Goal: Find specific page/section: Find specific page/section

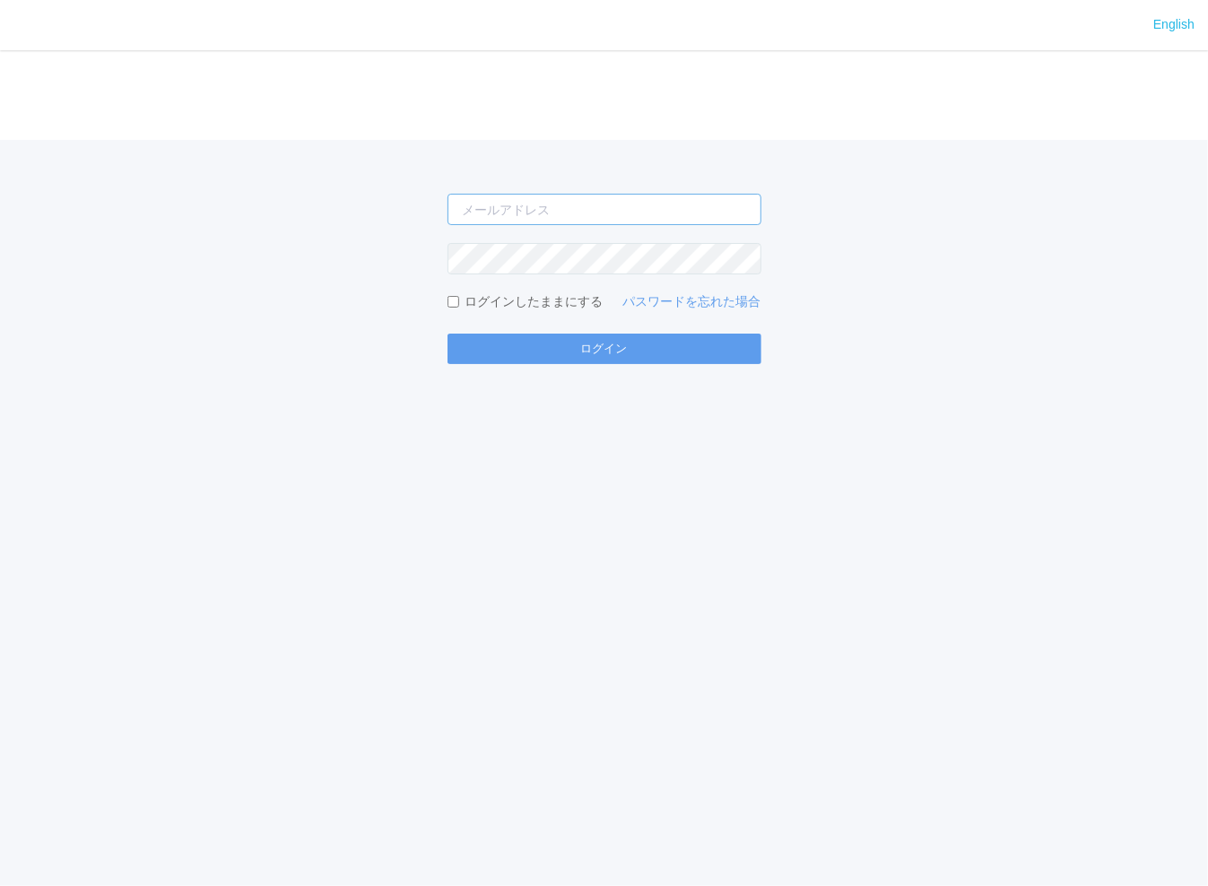
click at [531, 202] on input "email" at bounding box center [605, 209] width 314 height 31
type input "[EMAIL_ADDRESS][DOMAIN_NAME]"
click at [448, 334] on button "ログイン" at bounding box center [605, 349] width 314 height 30
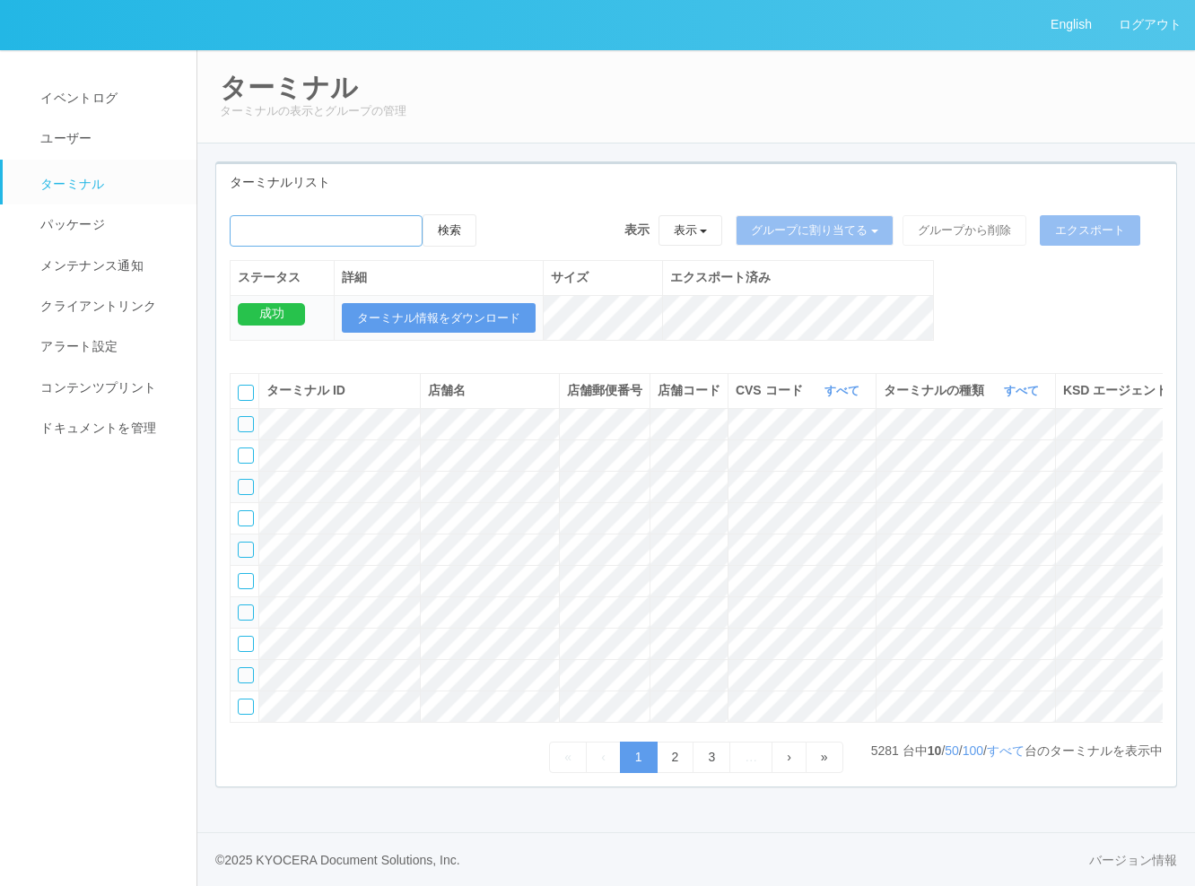
click at [359, 235] on input "emailSearch" at bounding box center [326, 230] width 193 height 31
type input "KDJ大阪1号店"
click at [463, 234] on button "検索" at bounding box center [449, 230] width 54 height 32
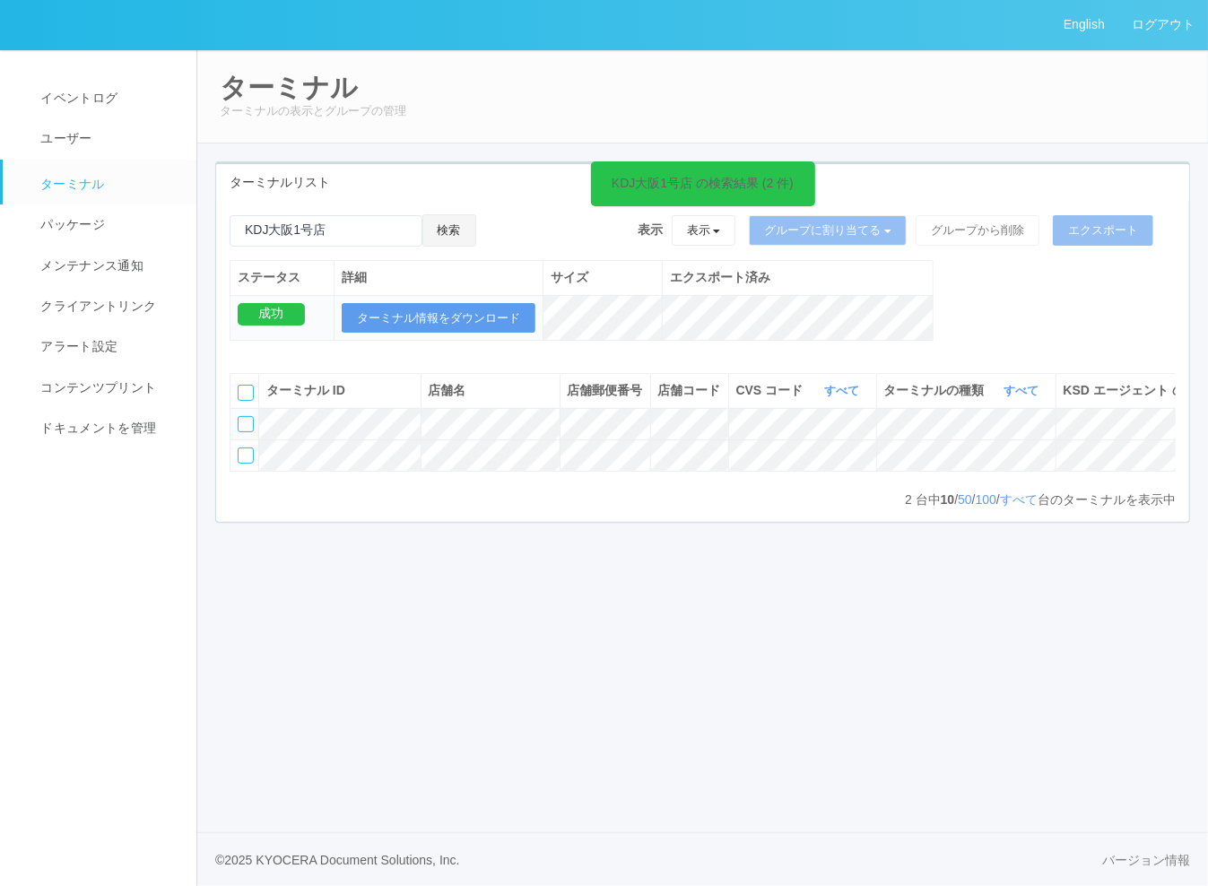
scroll to position [0, 345]
click at [1145, 416] on icon at bounding box center [1145, 416] width 0 height 0
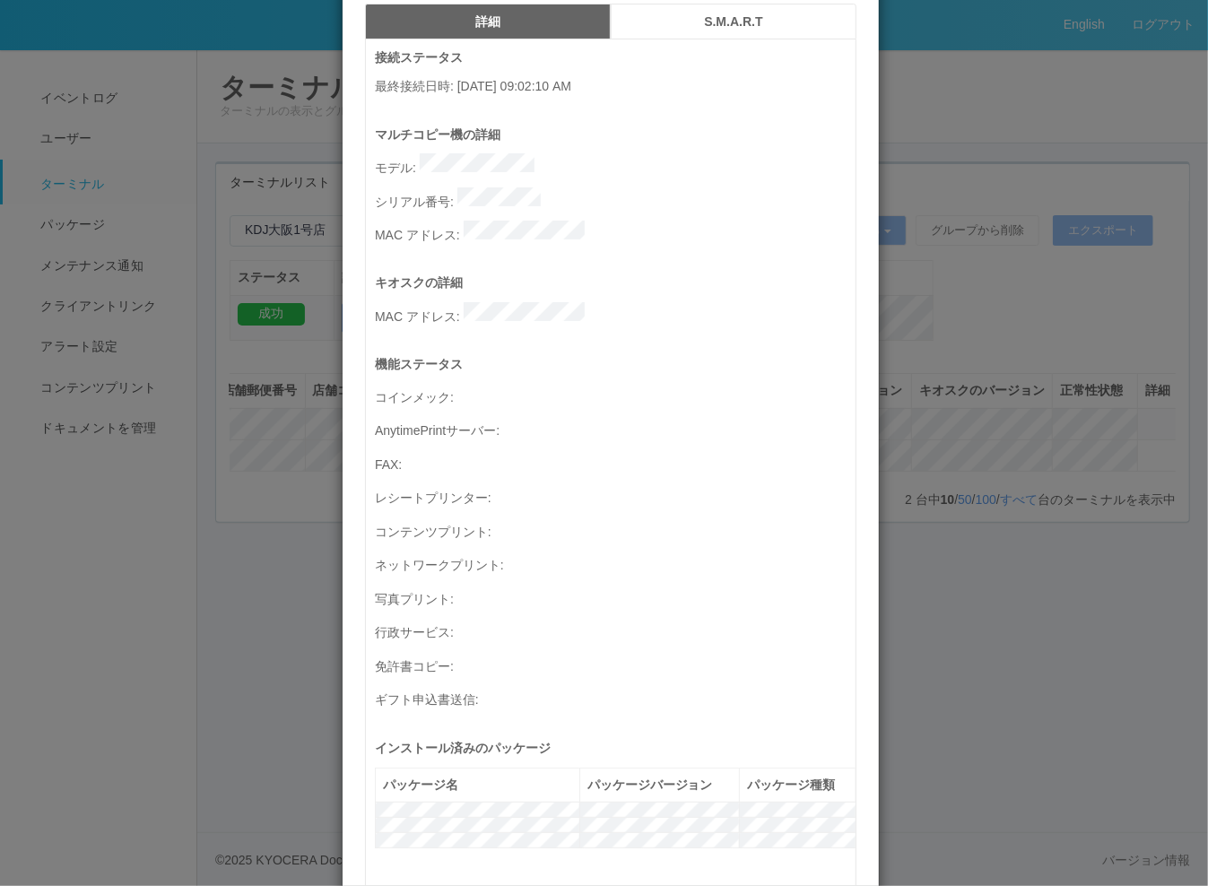
scroll to position [0, 0]
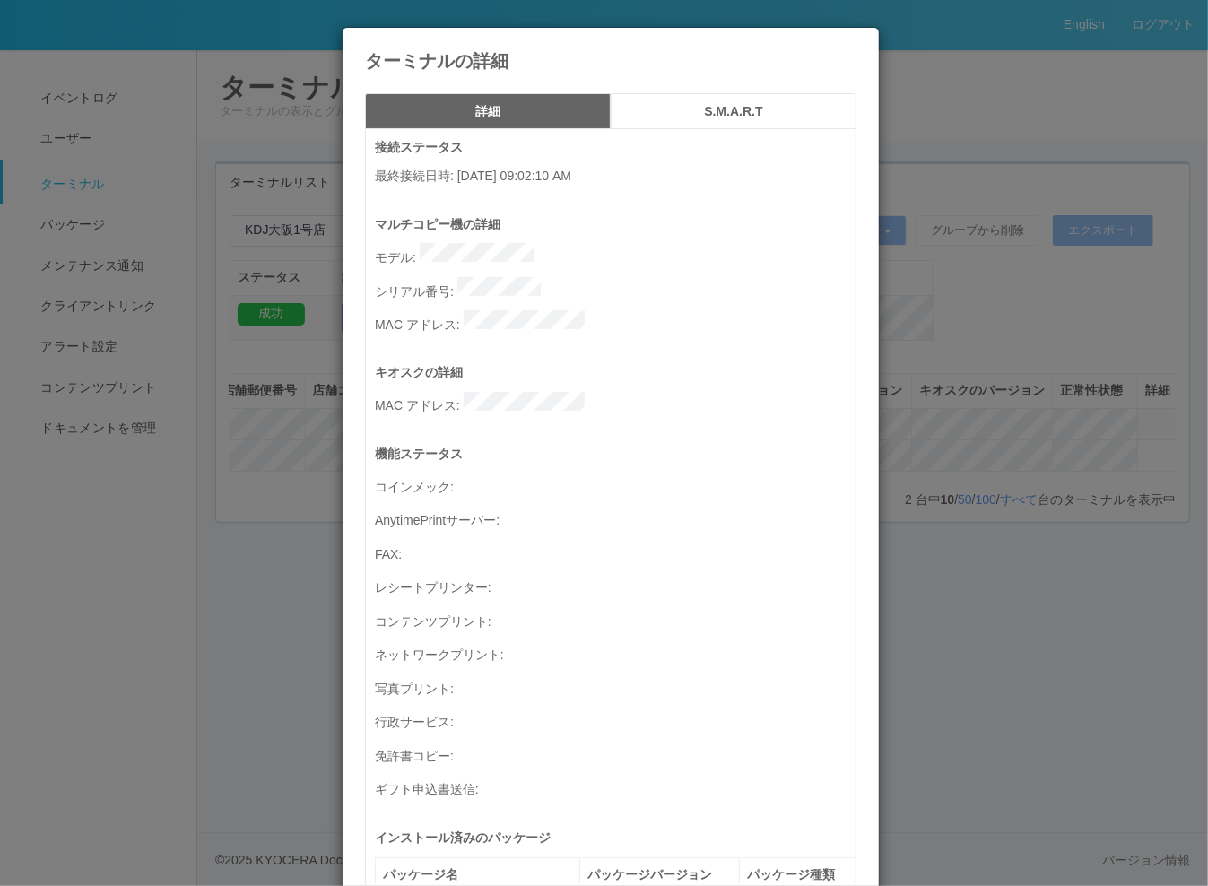
click at [856, 41] on icon at bounding box center [856, 41] width 0 height 0
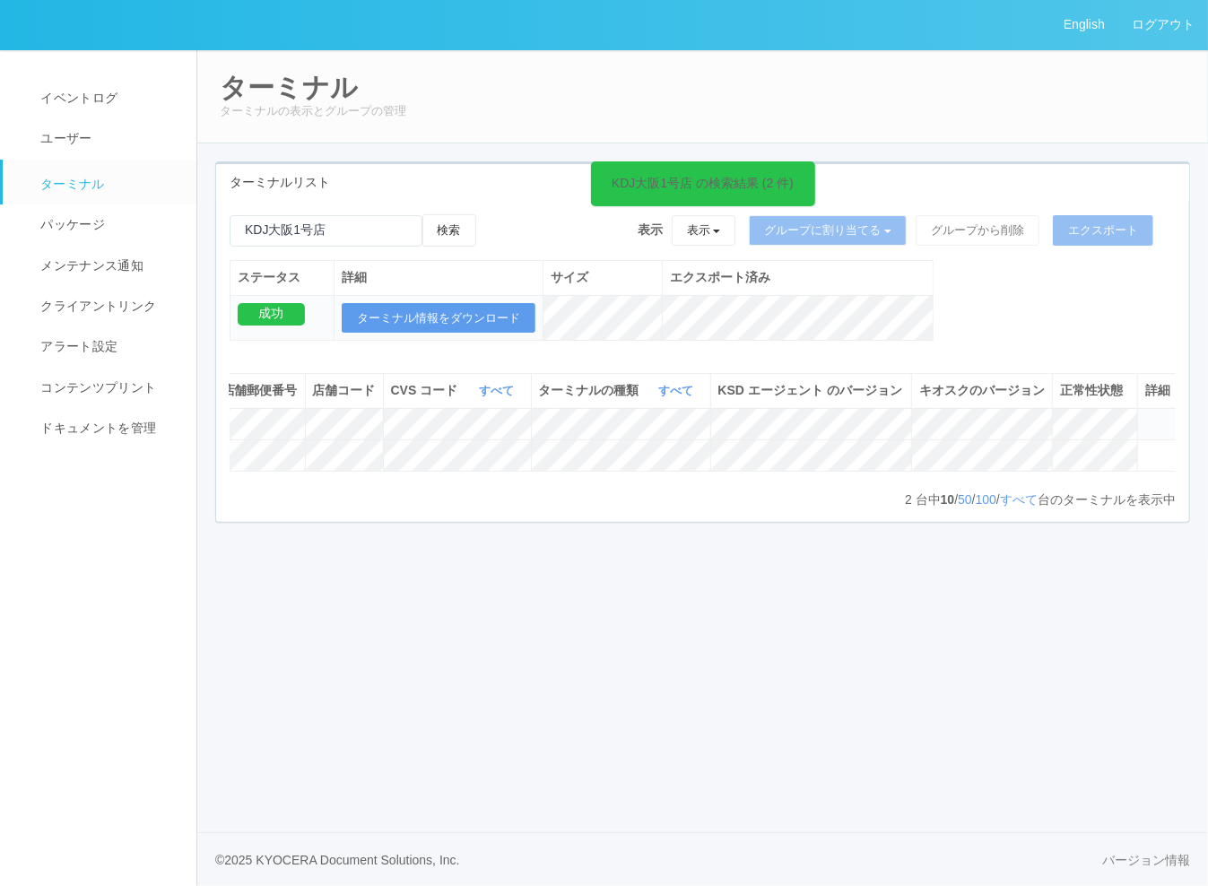
click at [450, 509] on div "2 台中 10 / 50 / 100 / すべて 台のターミナルを表示中 « ‹ 1 › »" at bounding box center [703, 500] width 946 height 18
drag, startPoint x: 334, startPoint y: 403, endPoint x: 351, endPoint y: 403, distance: 17.0
click at [350, 400] on div "ターミナル ID" at bounding box center [339, 390] width 147 height 19
copy div "ターミナル ID"
